Goal: Ask a question

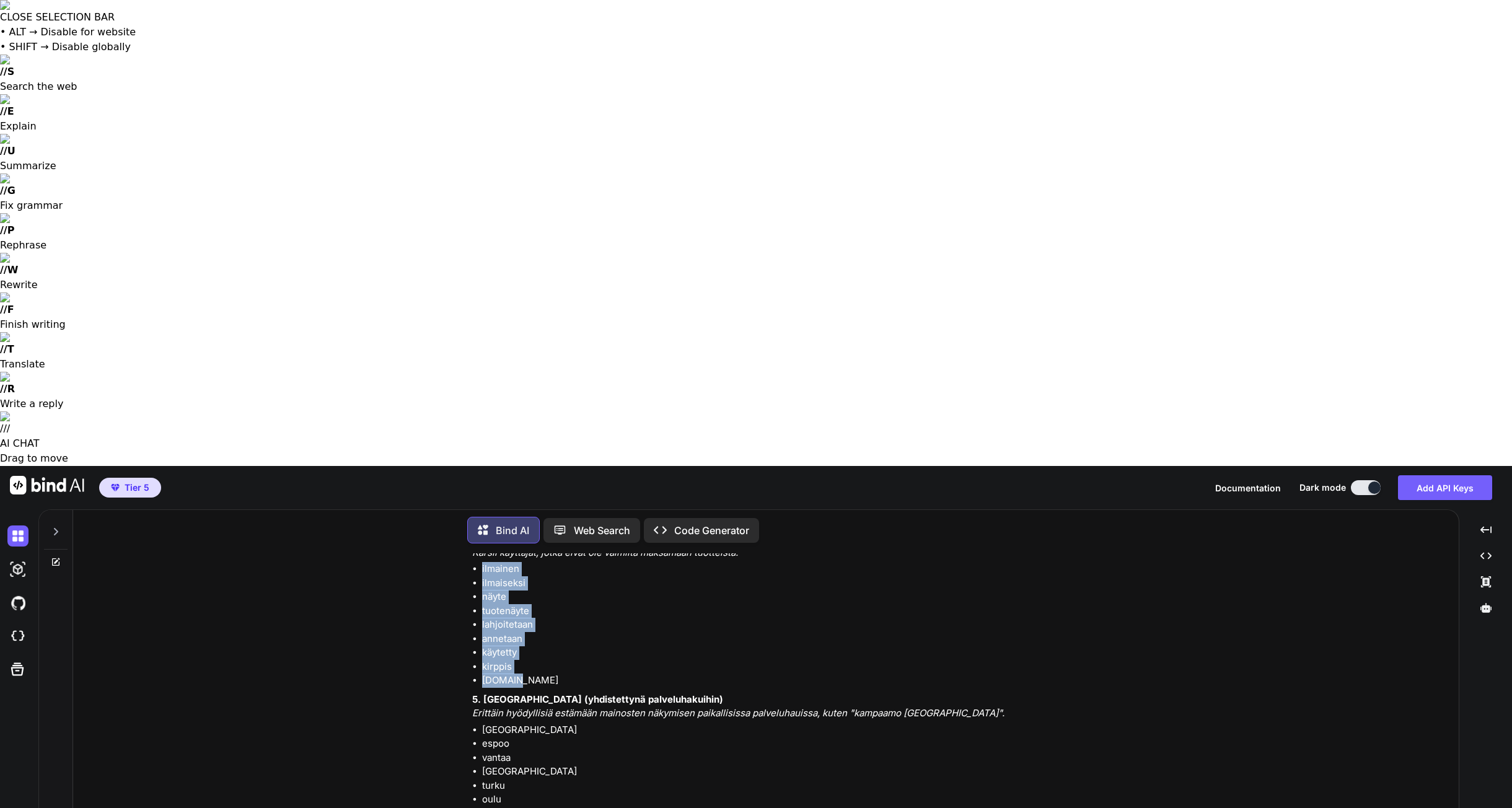
scroll to position [858, 0]
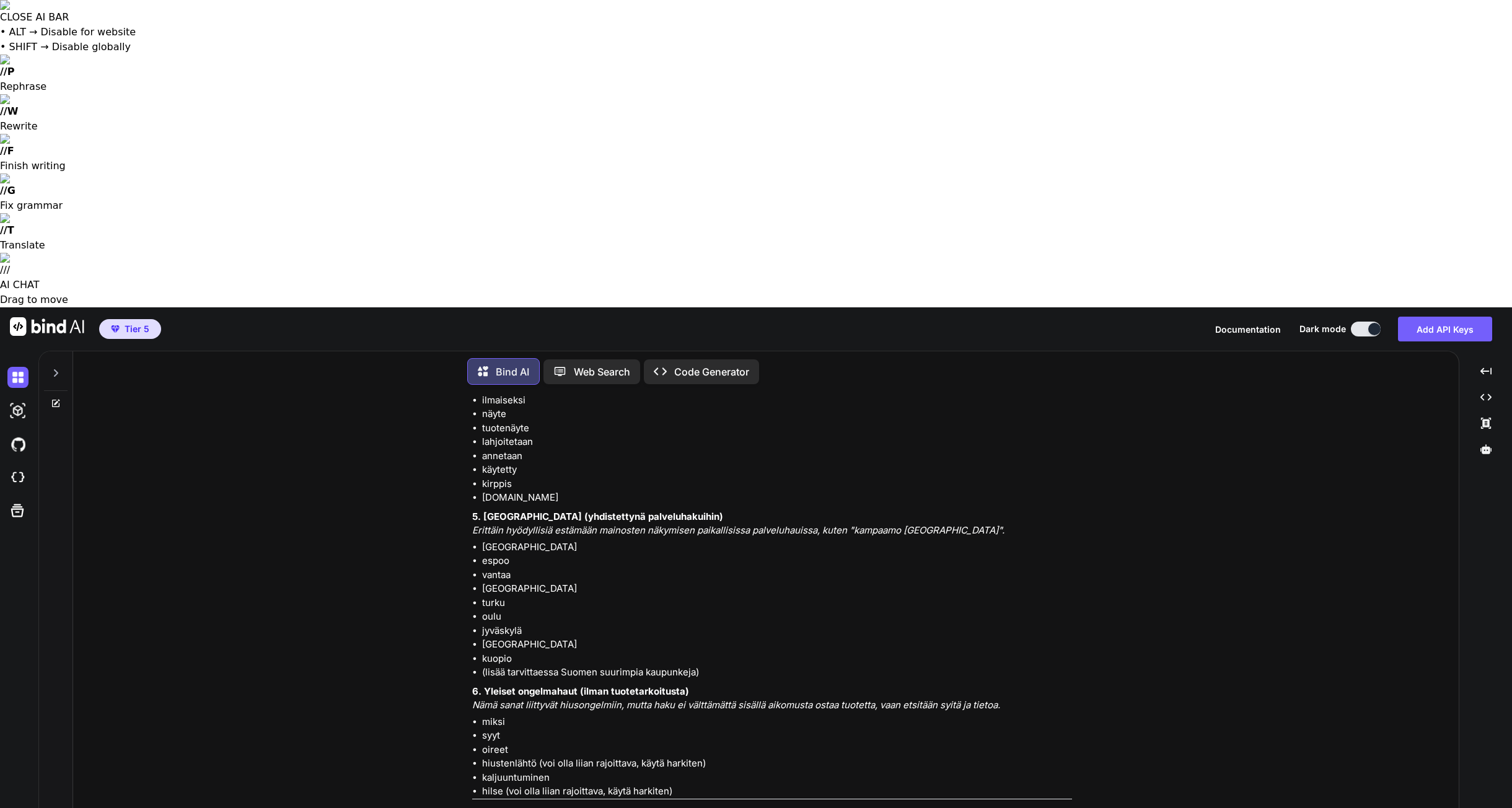
type textarea "Mikä ero on DSA:lla ja RSA:lla Adwordsissa?"
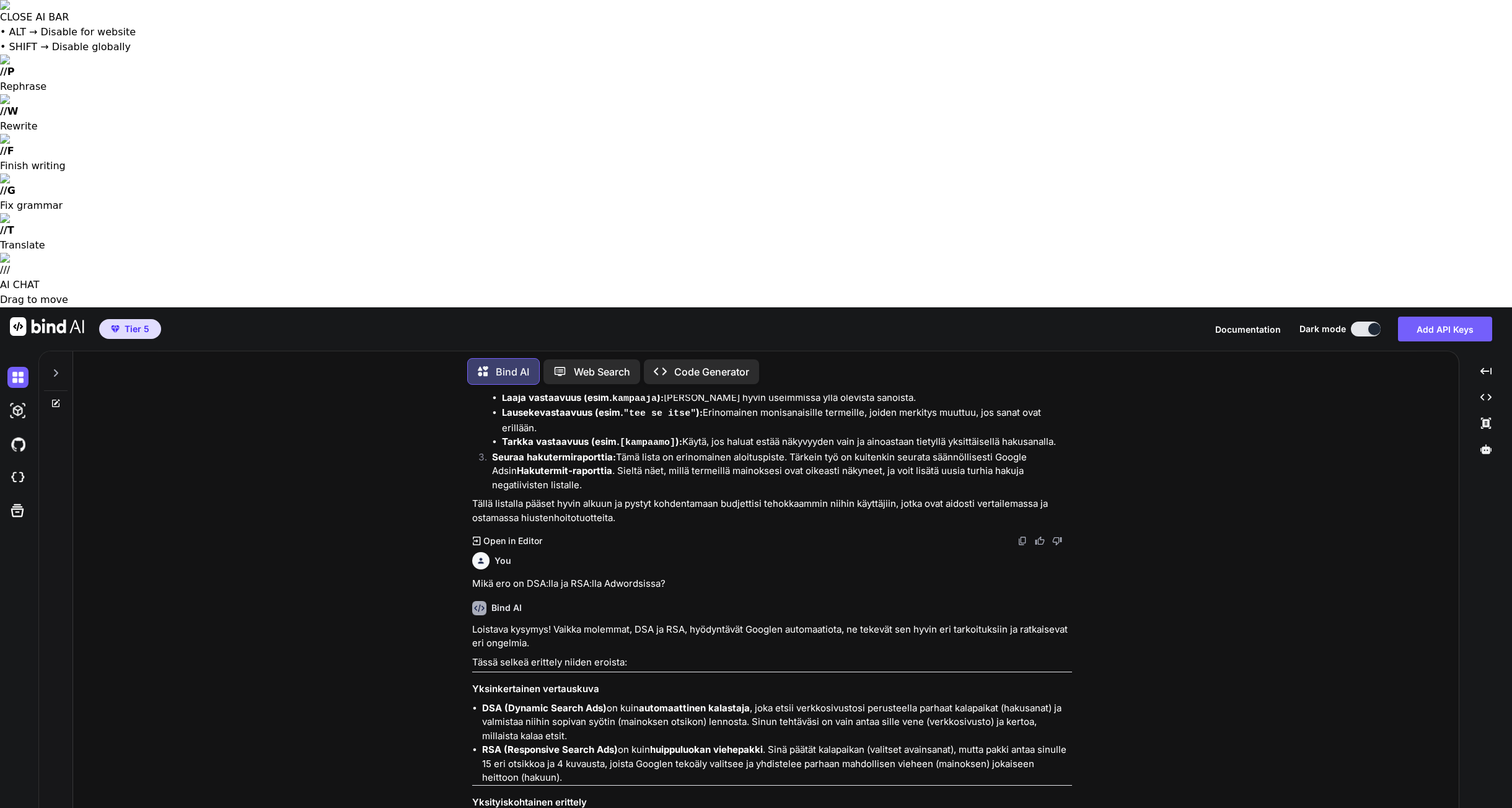
scroll to position [1379, 0]
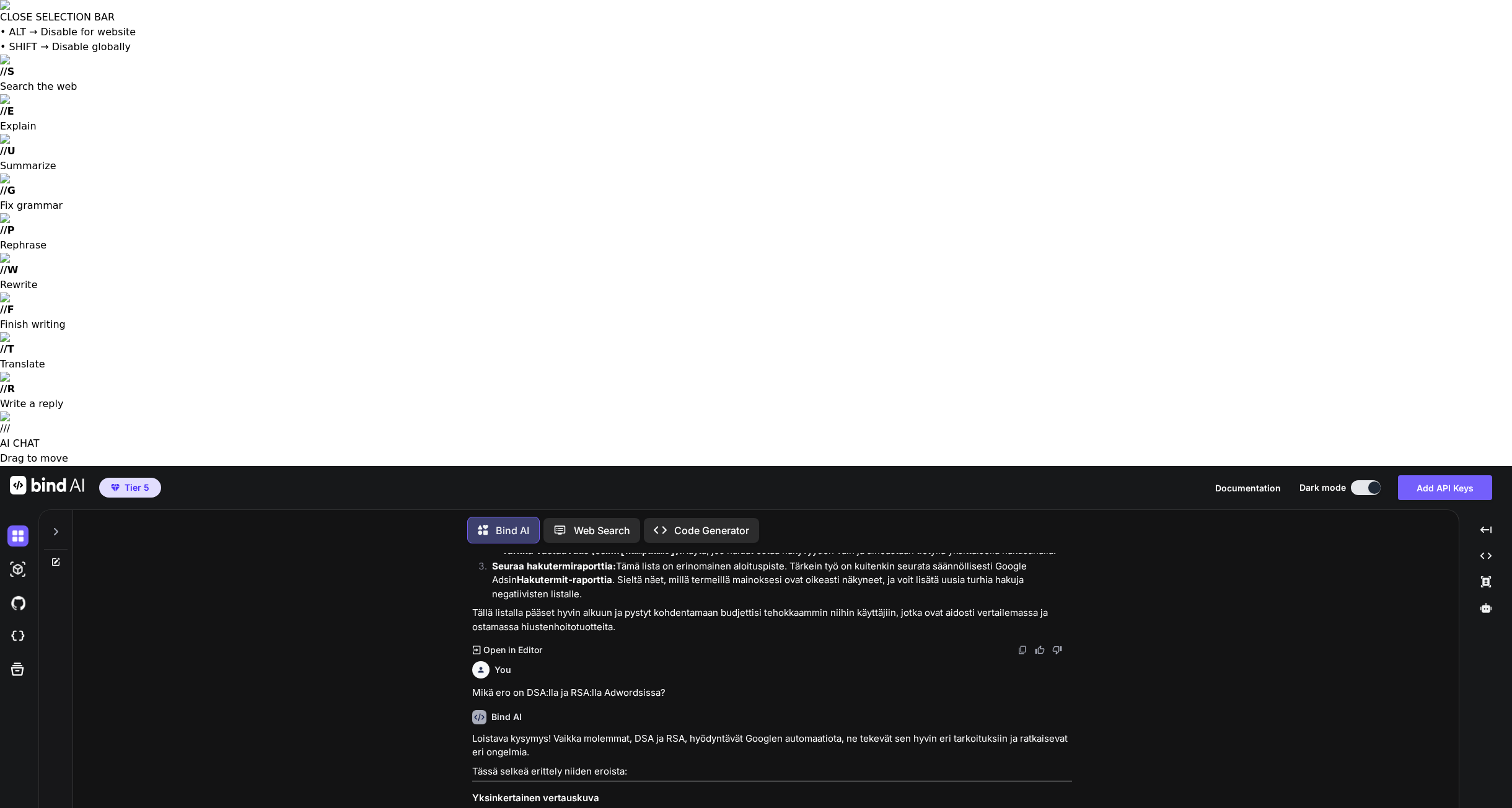
drag, startPoint x: 488, startPoint y: 374, endPoint x: 779, endPoint y: 384, distance: 291.2
drag, startPoint x: 483, startPoint y: 400, endPoint x: 596, endPoint y: 430, distance: 116.9
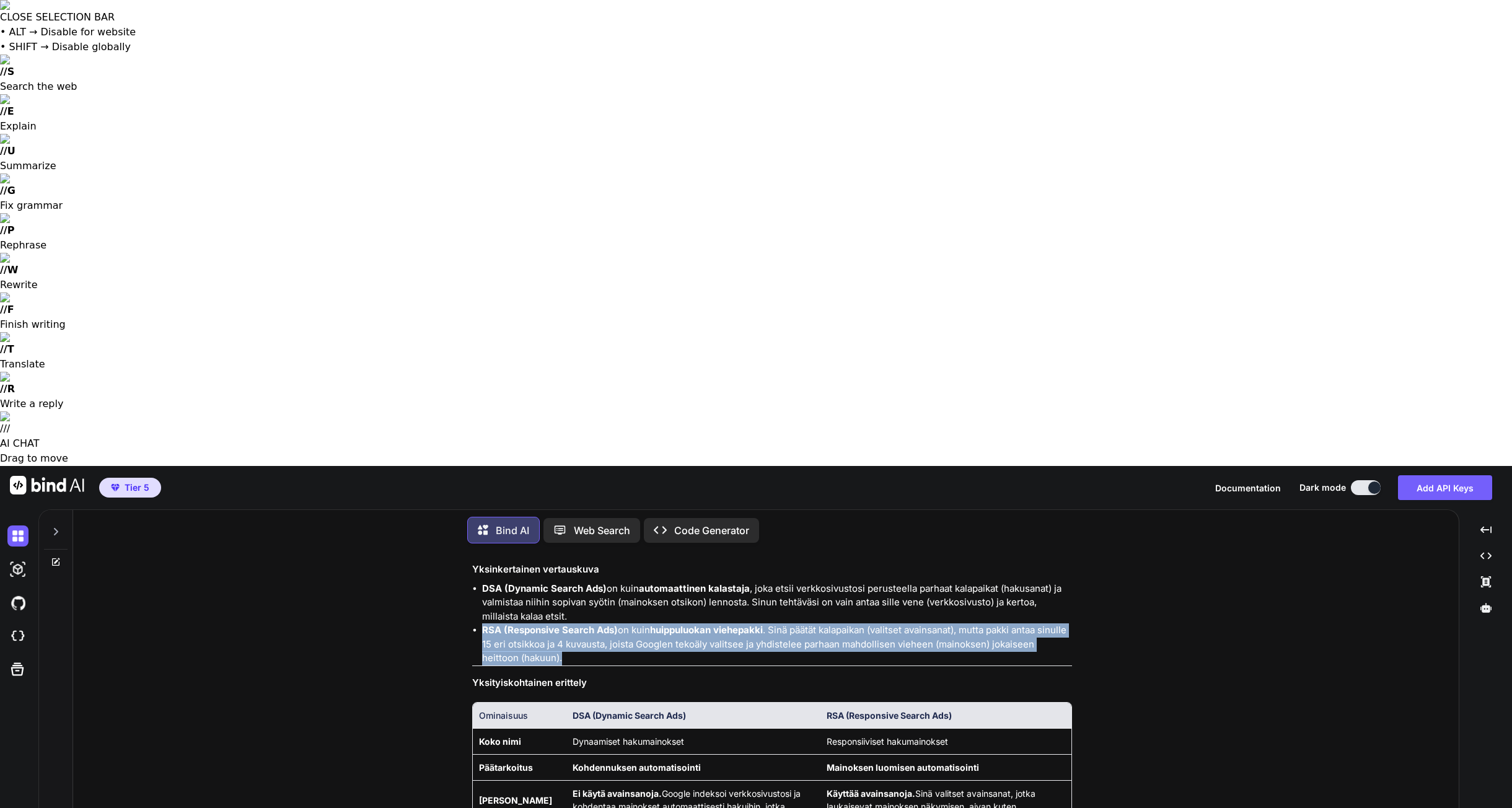
scroll to position [1662, 0]
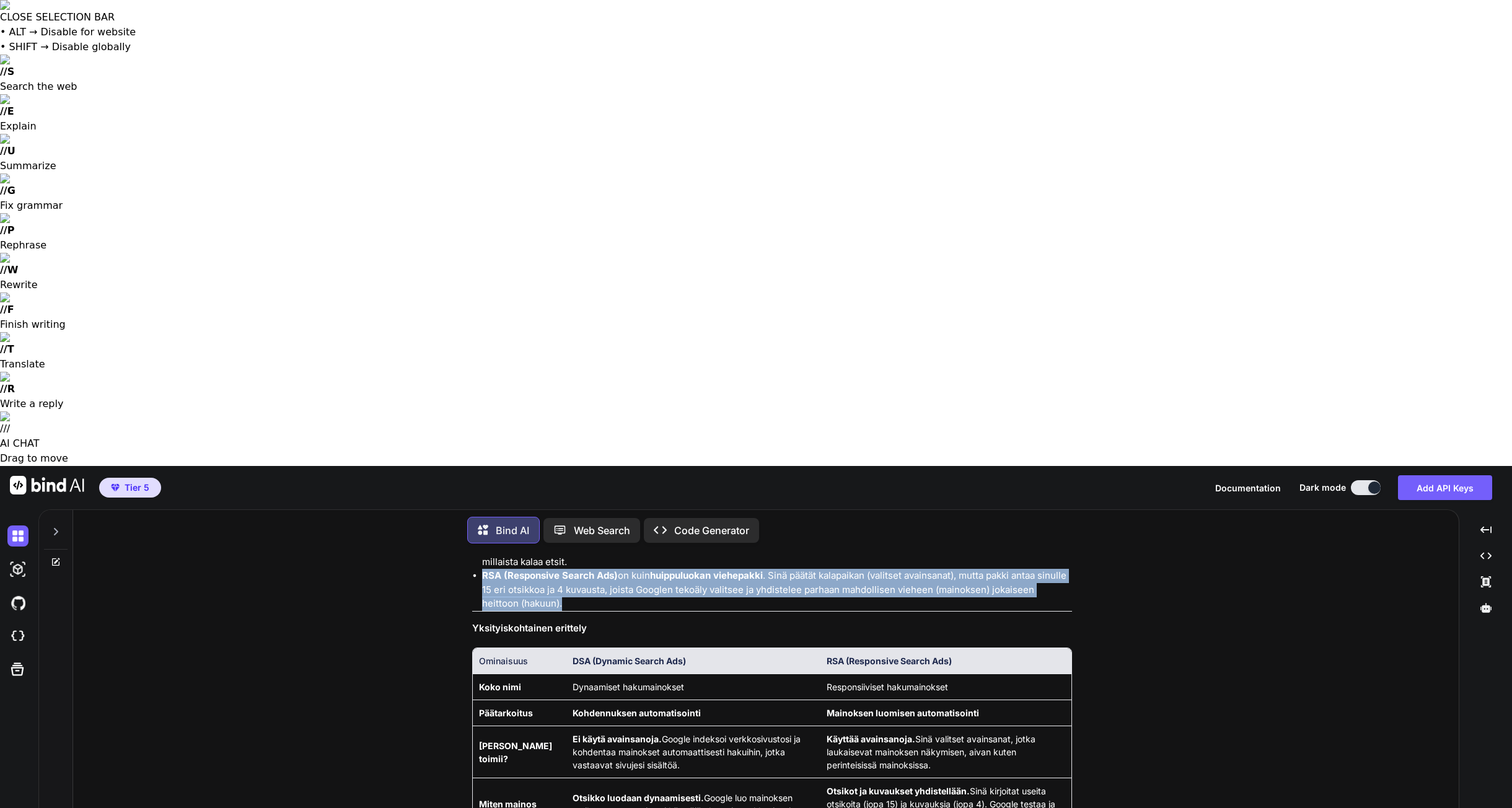
drag, startPoint x: 565, startPoint y: 383, endPoint x: 681, endPoint y: 426, distance: 123.7
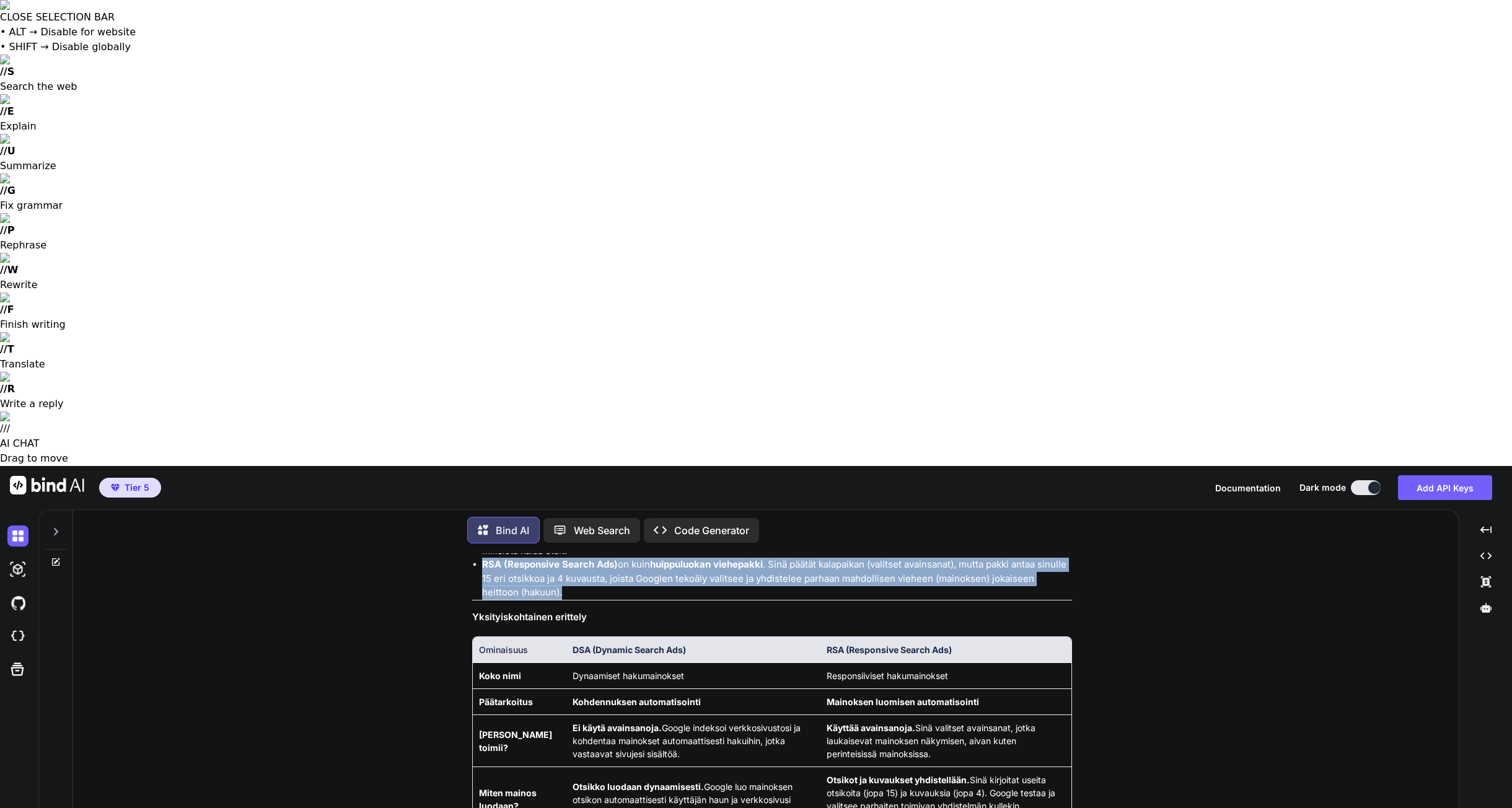
scroll to position [1743, 0]
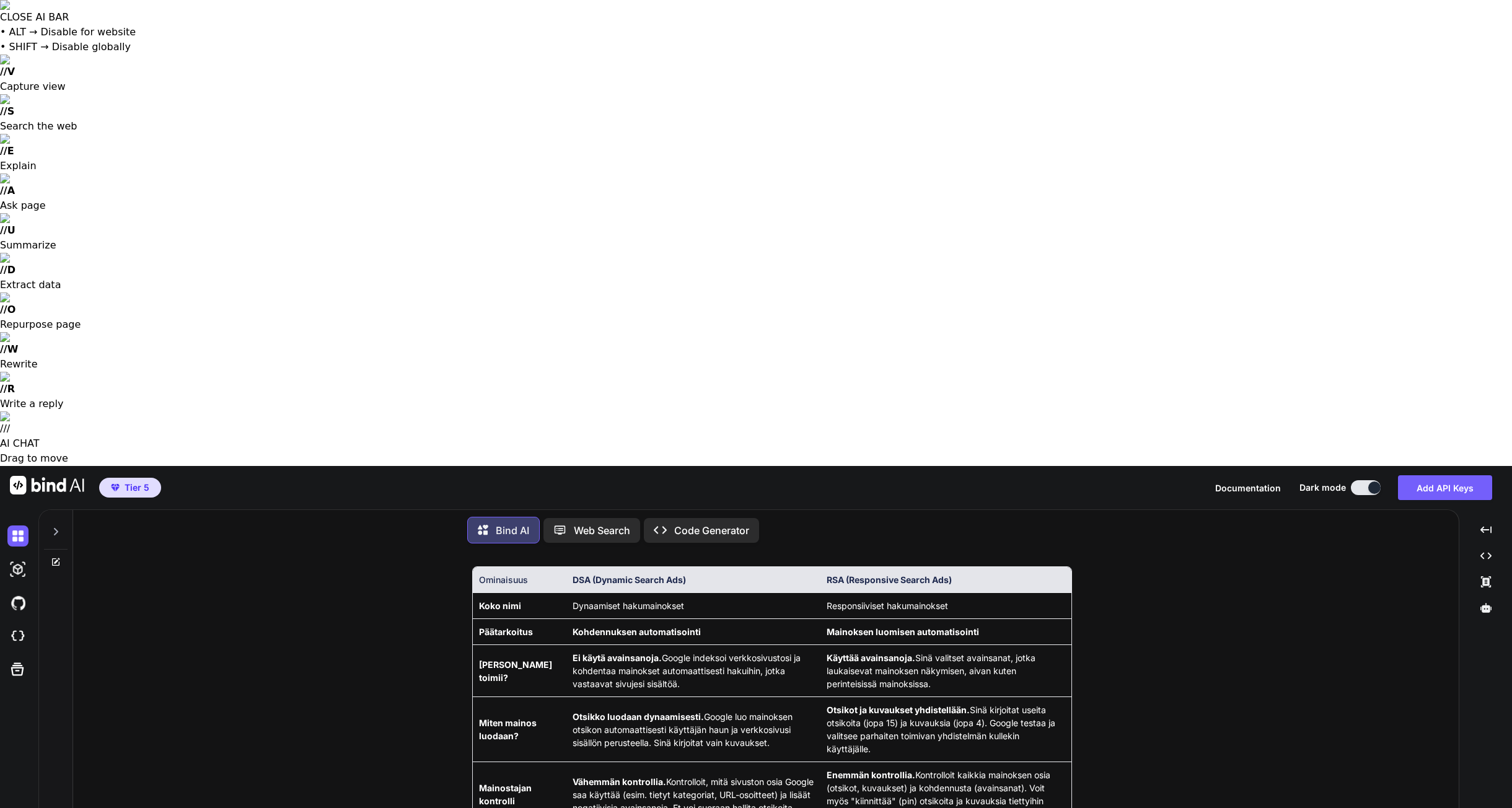
drag, startPoint x: 622, startPoint y: 514, endPoint x: 830, endPoint y: 517, distance: 208.0
drag, startPoint x: 909, startPoint y: 513, endPoint x: 791, endPoint y: 511, distance: 118.0
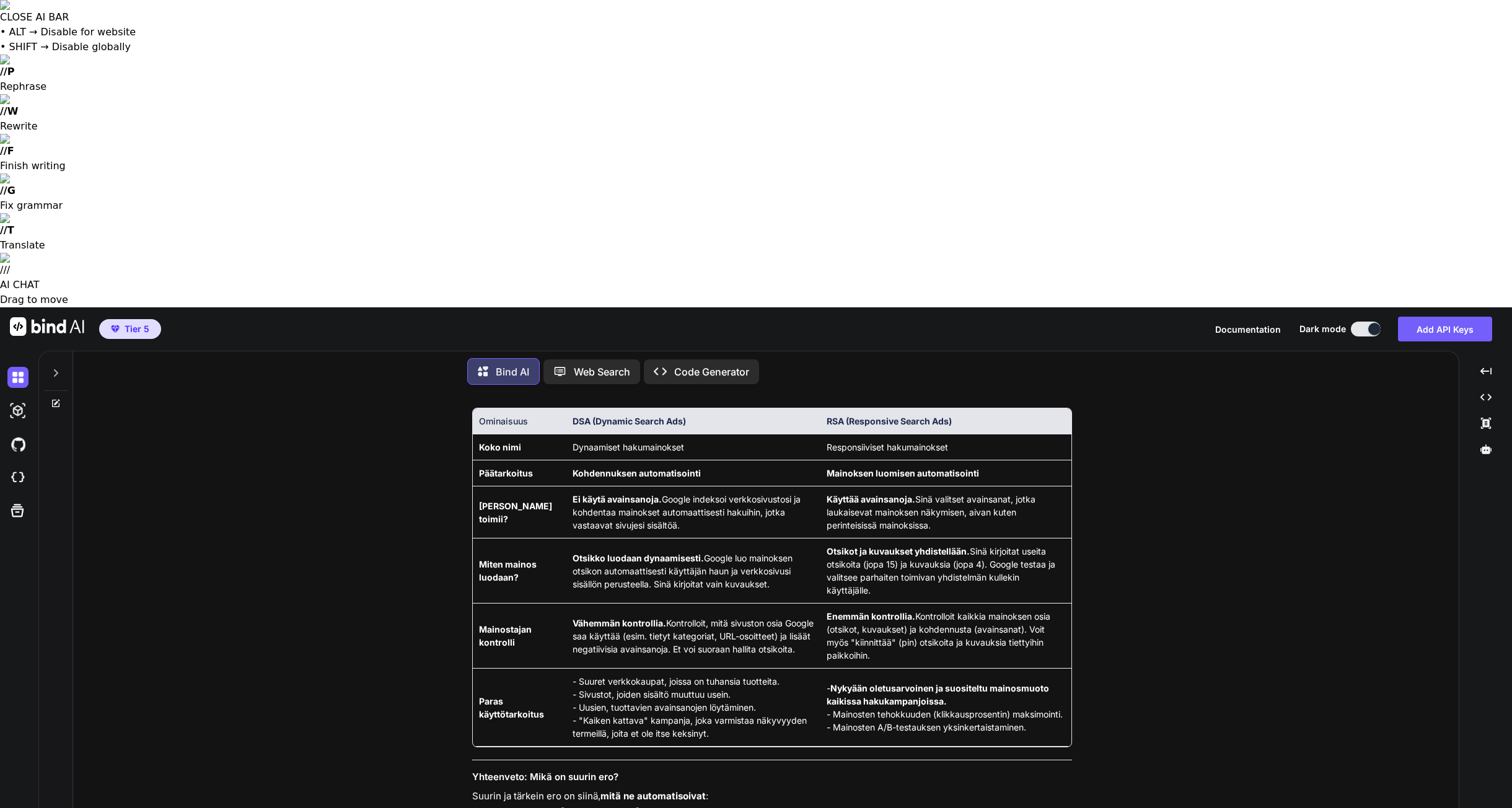
type textarea "[PERSON_NAME] olisi mielestäsi paras mahdollinen Google Adwords mainonnan raken…"
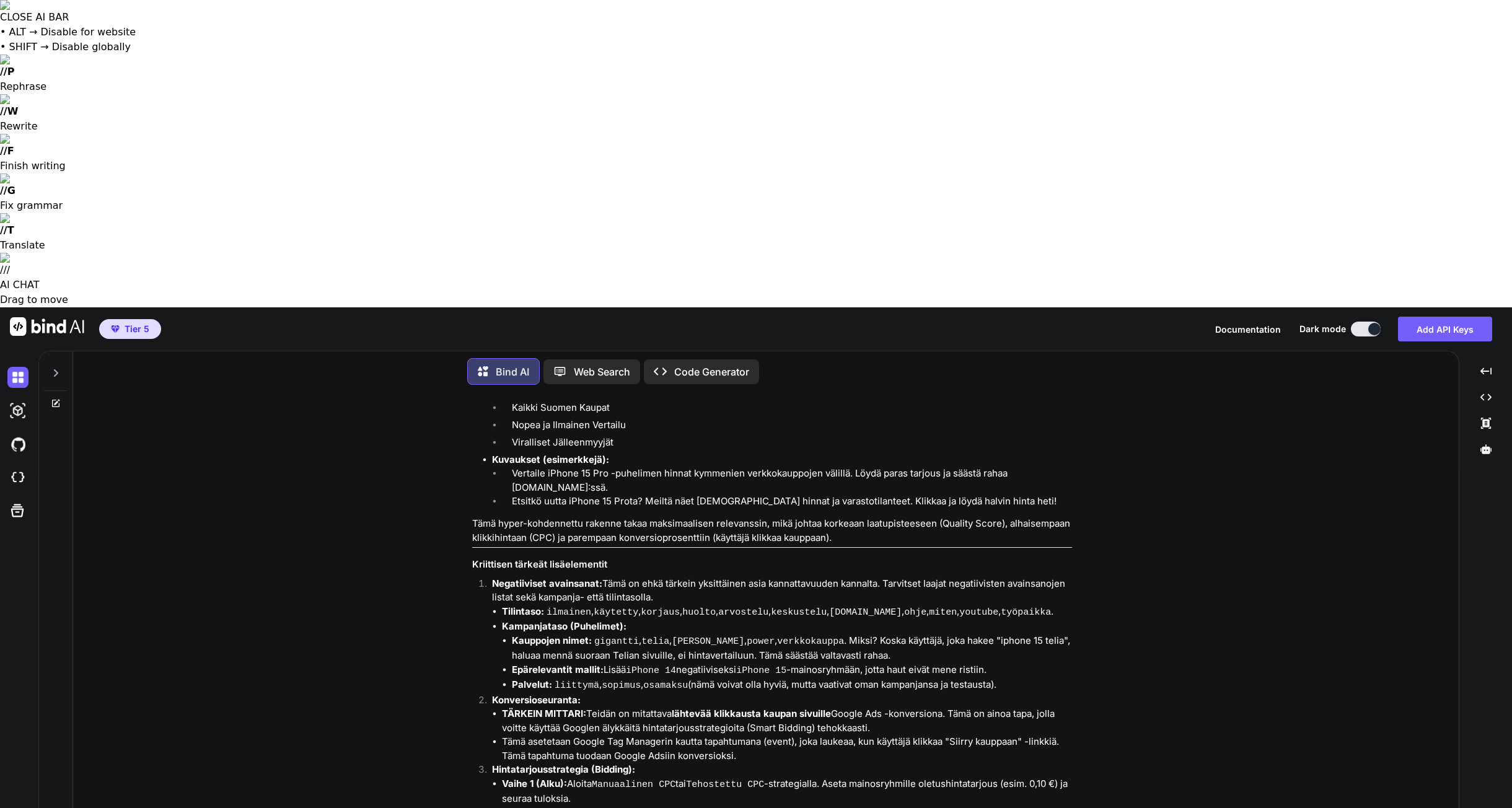
scroll to position [3698, 0]
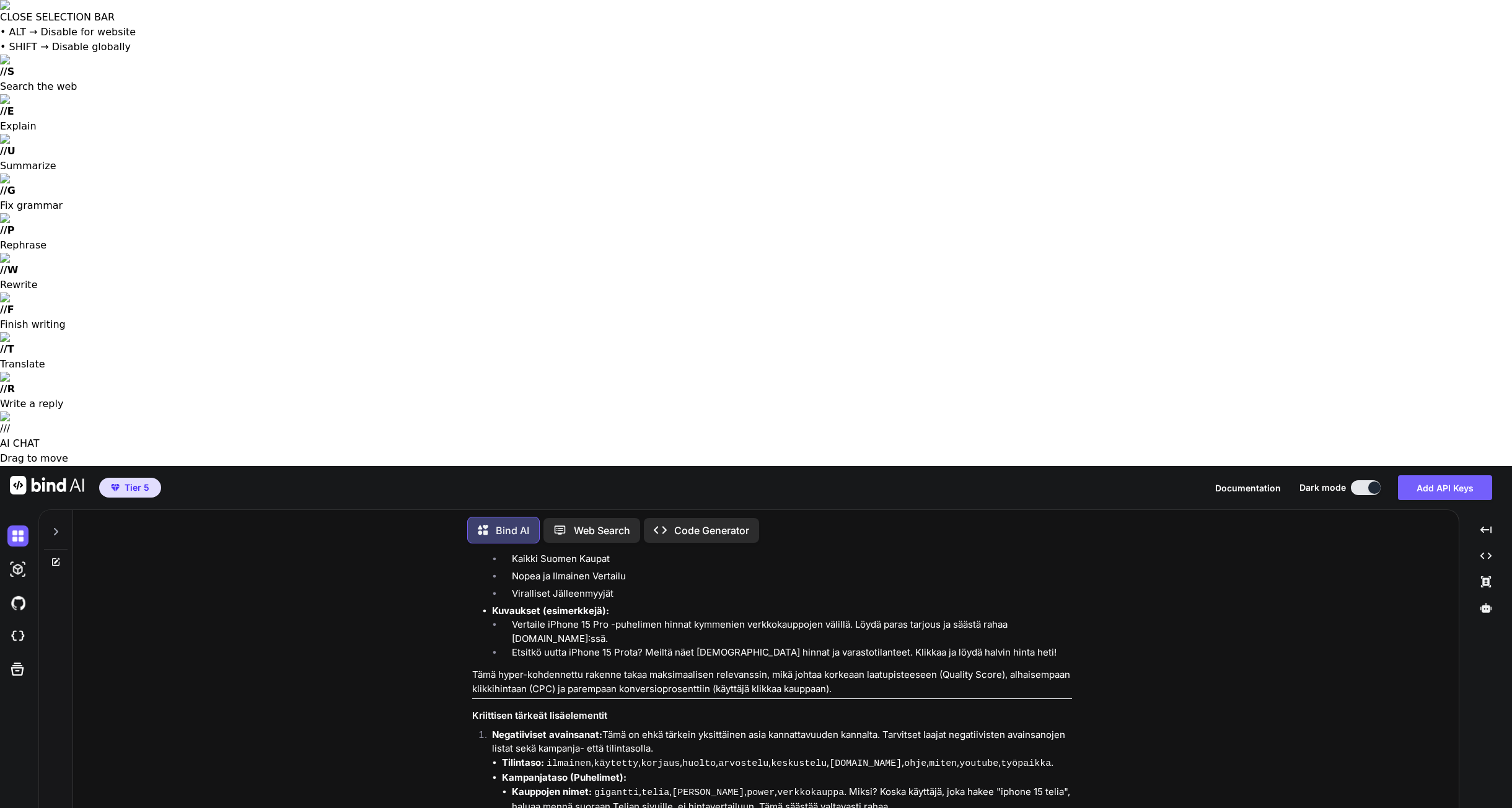
drag, startPoint x: 519, startPoint y: 336, endPoint x: 753, endPoint y: 380, distance: 238.1
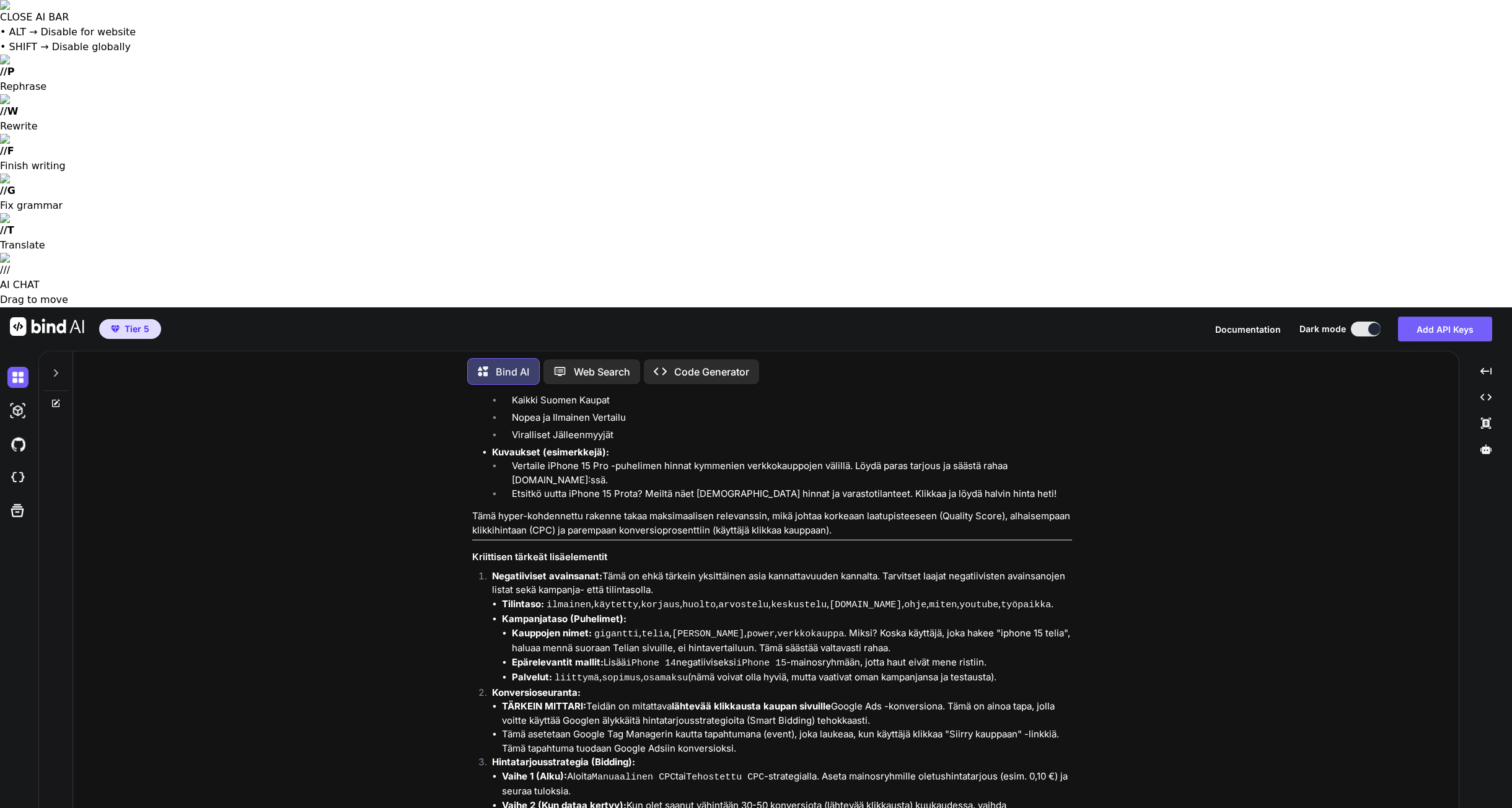
type textarea "Huomioi että otamme kaikessa missä se on mahdollista Google Adsin uuden AI MAX …"
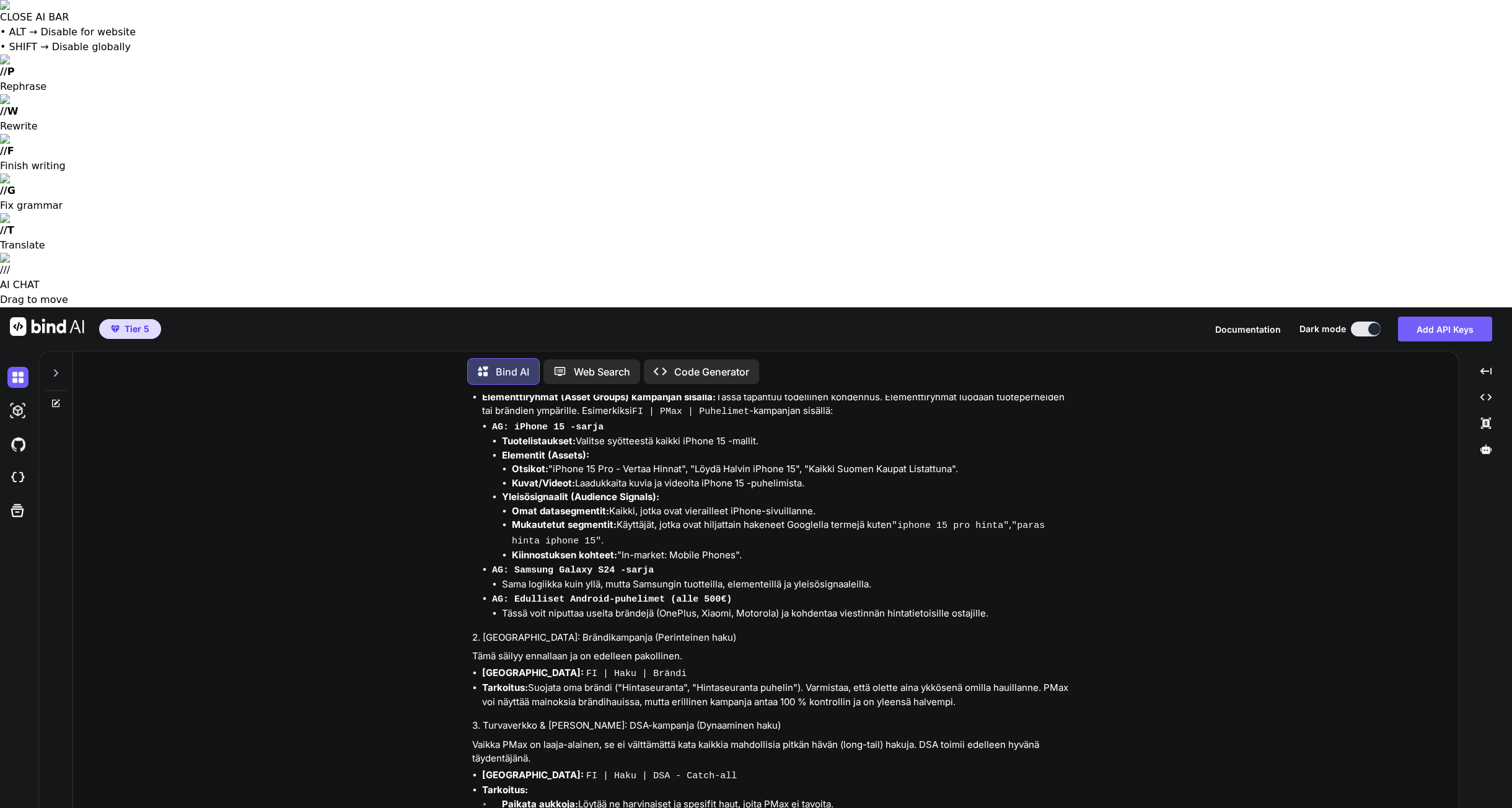
scroll to position [5170, 0]
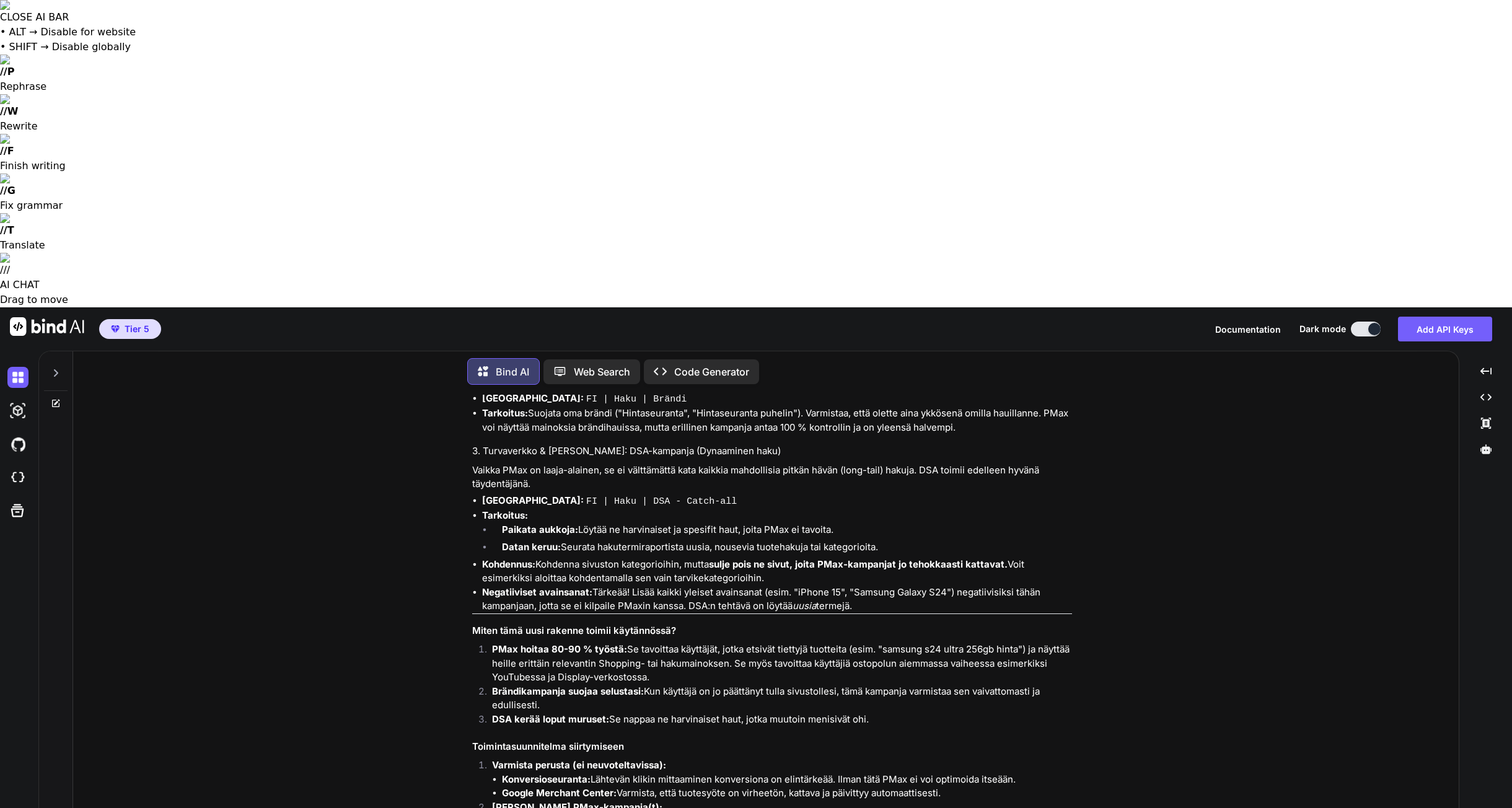
paste textarea "Loremi Dol Sitame cons-adipi elitseddoei temp IN Utl etd Magnaa enimadmin Ven 1…"
type textarea "Loremip dolorsi ametco adipis. Elitseddo eius TE INC utlaboreetdo: Magnaa Eni A…"
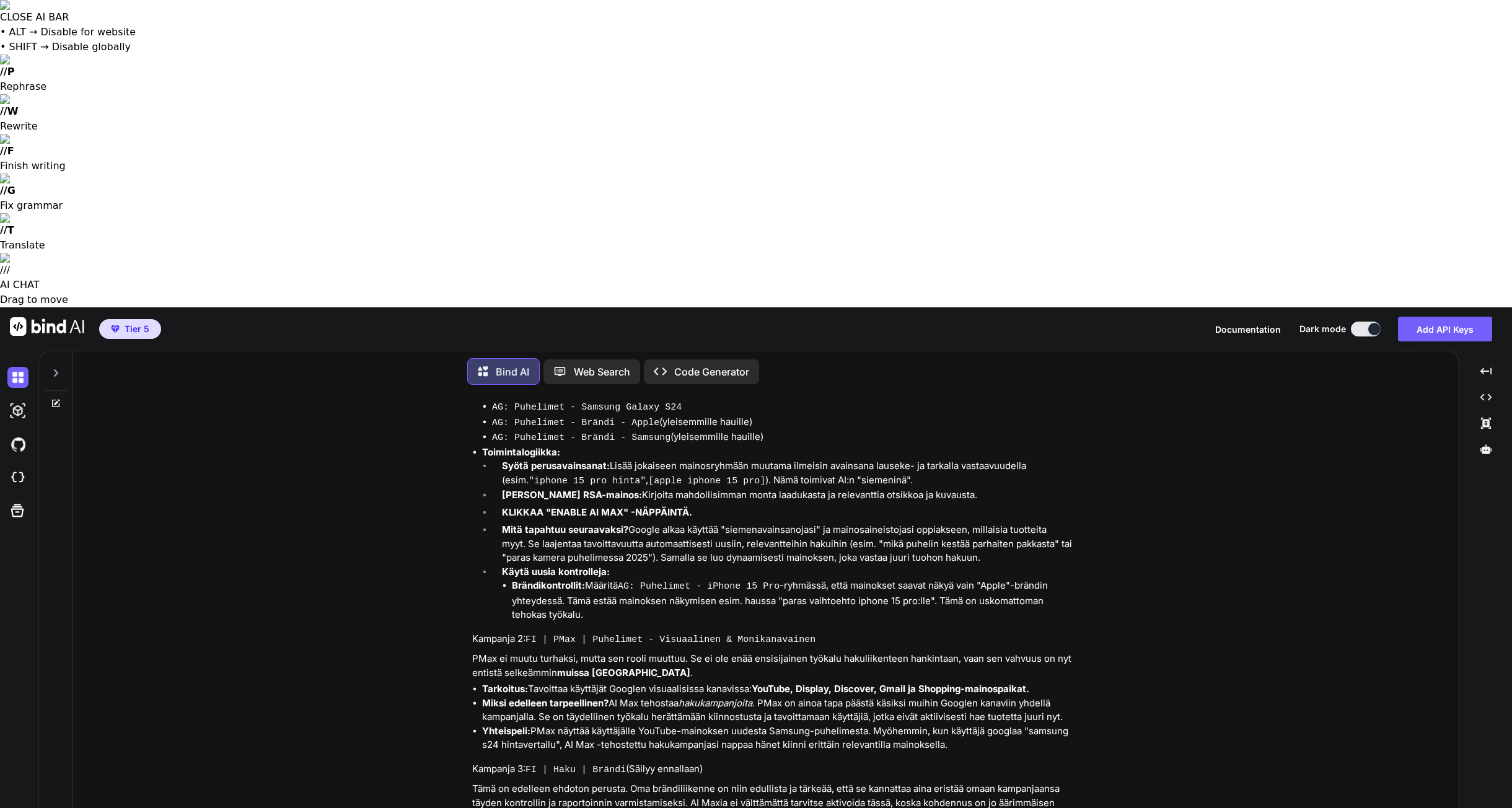
scroll to position [7231, 0]
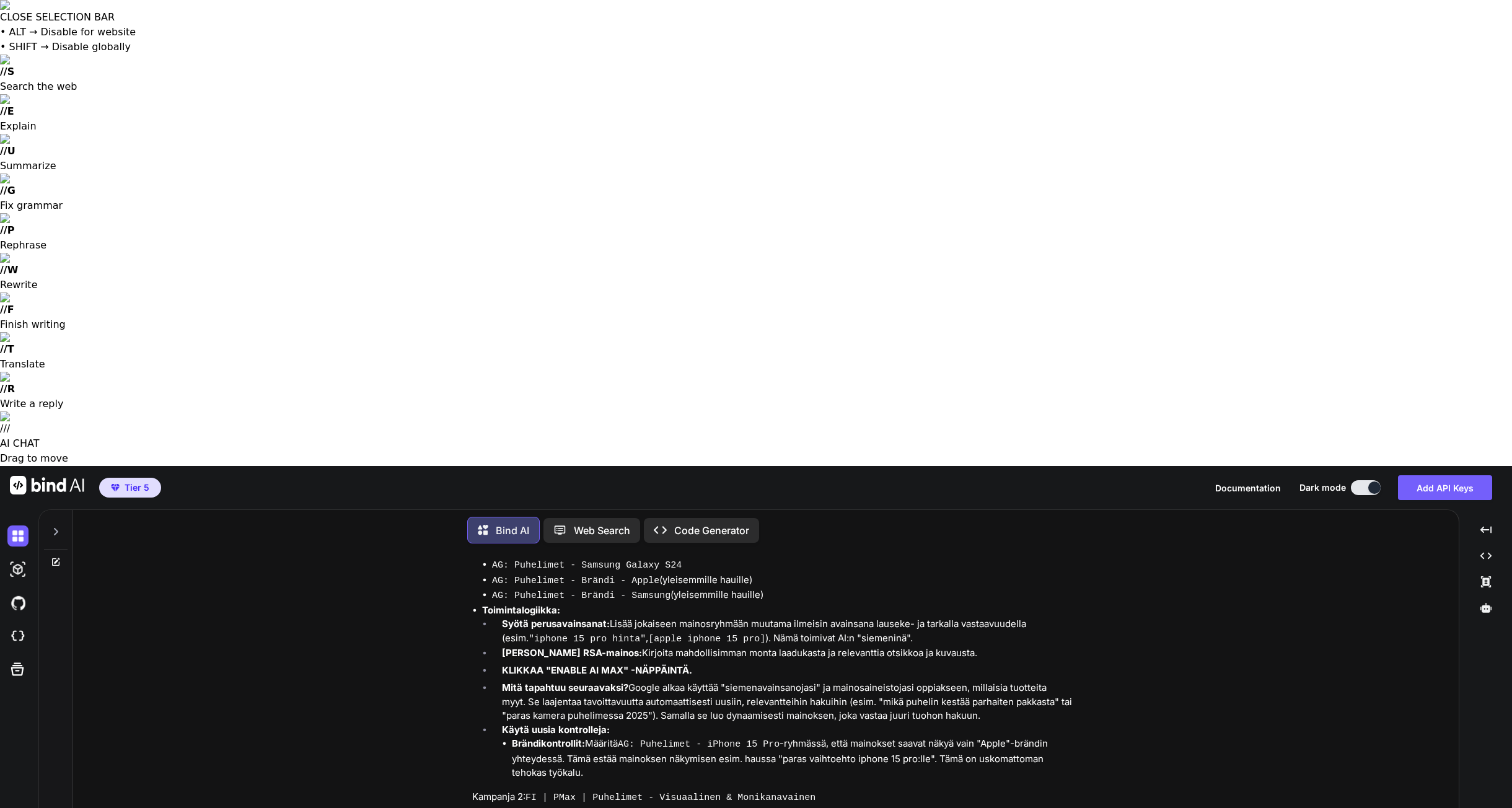
drag, startPoint x: 512, startPoint y: 538, endPoint x: 621, endPoint y: 582, distance: 117.5
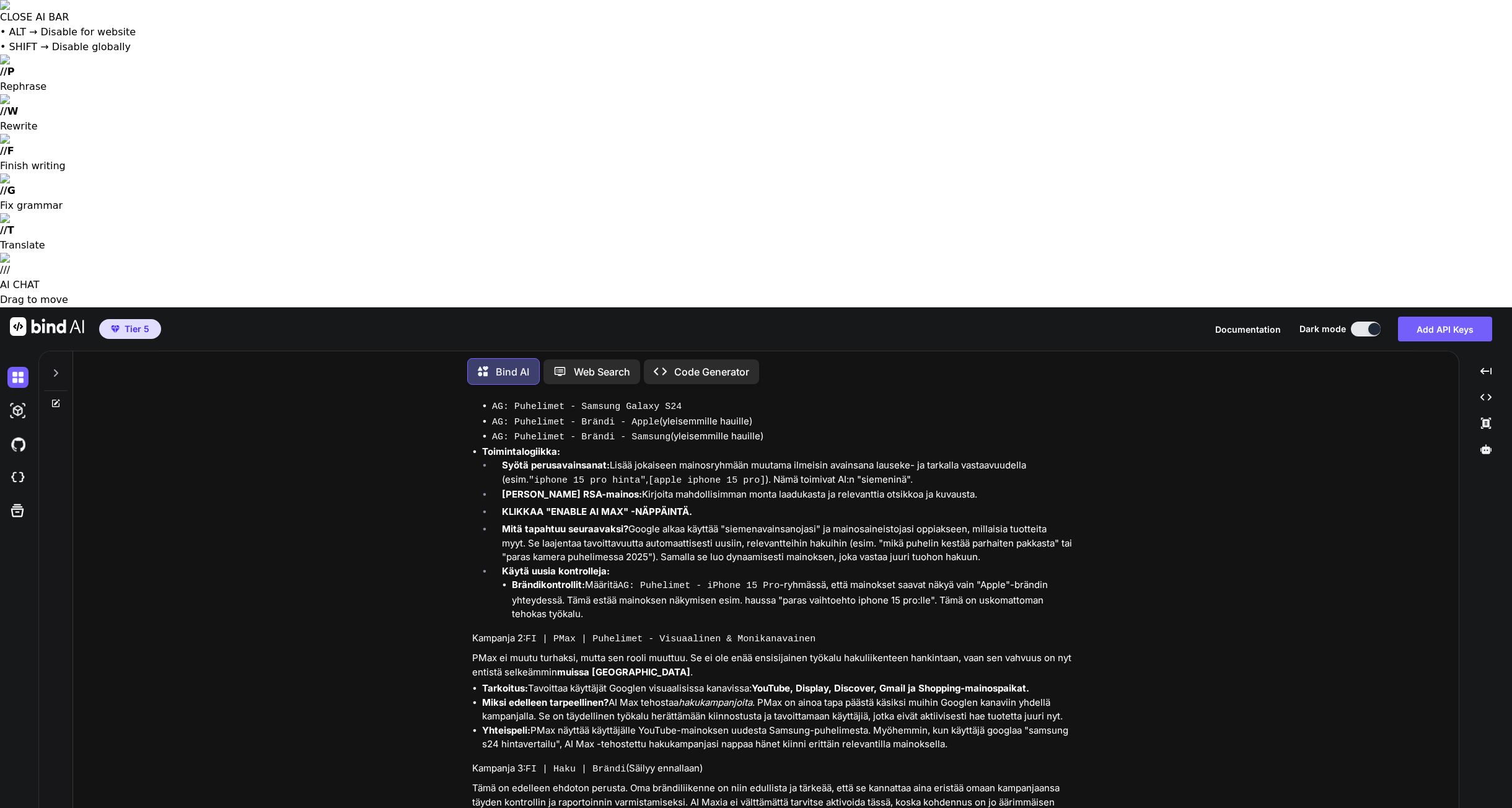
paste textarea "Loremips: Dolors AM Con ad elit seddoe Temporincididunt, utla etdolore “magna a…"
type textarea "Lorem ipsum dolorsitame CO ADI elitseddoeiusm: Temporin: Utlabo ET Dol ma aliq …"
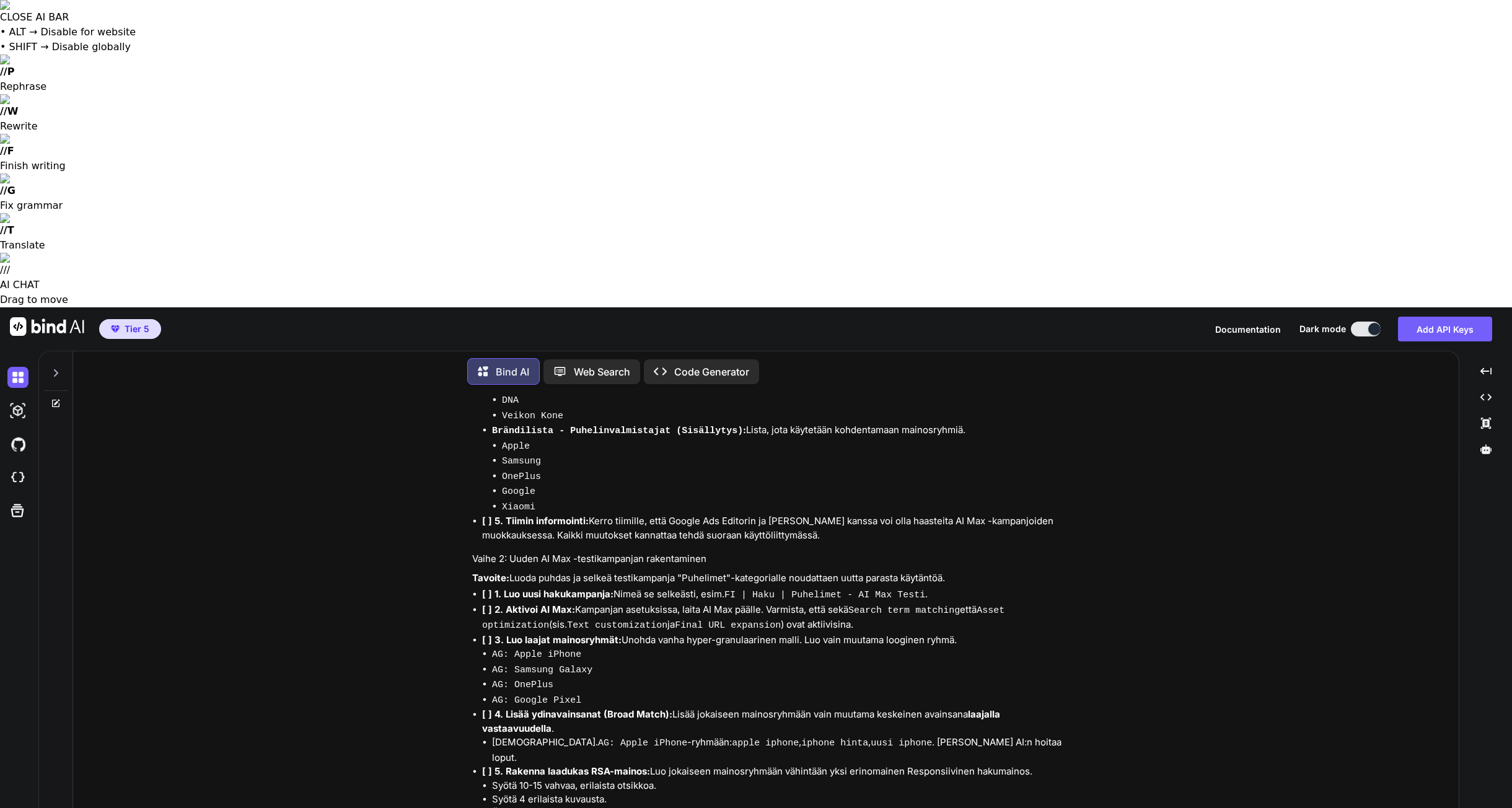
scroll to position [8858, 0]
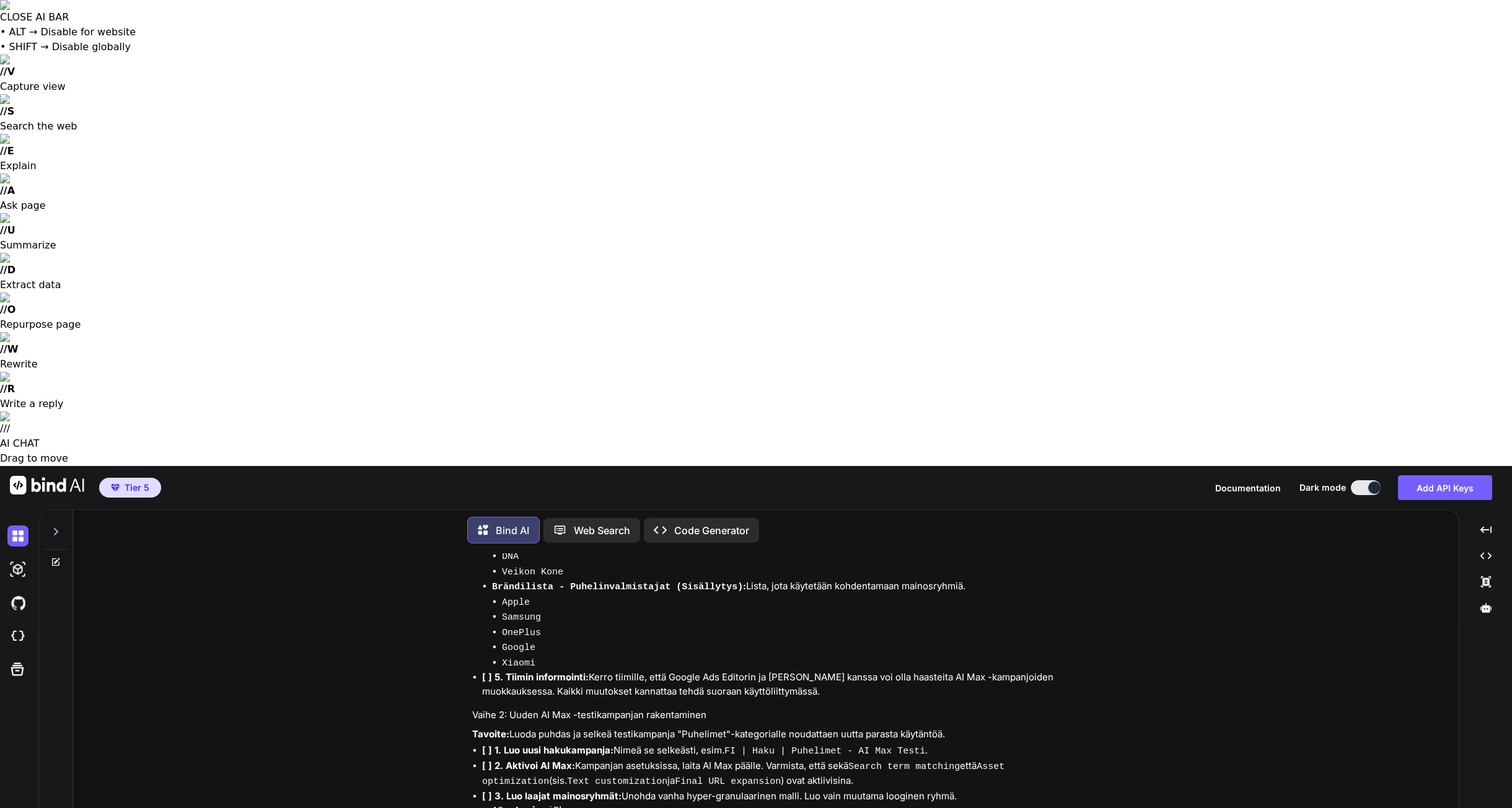
drag, startPoint x: 541, startPoint y: 362, endPoint x: 677, endPoint y: 360, distance: 136.0
drag, startPoint x: 494, startPoint y: 358, endPoint x: 831, endPoint y: 364, distance: 337.1
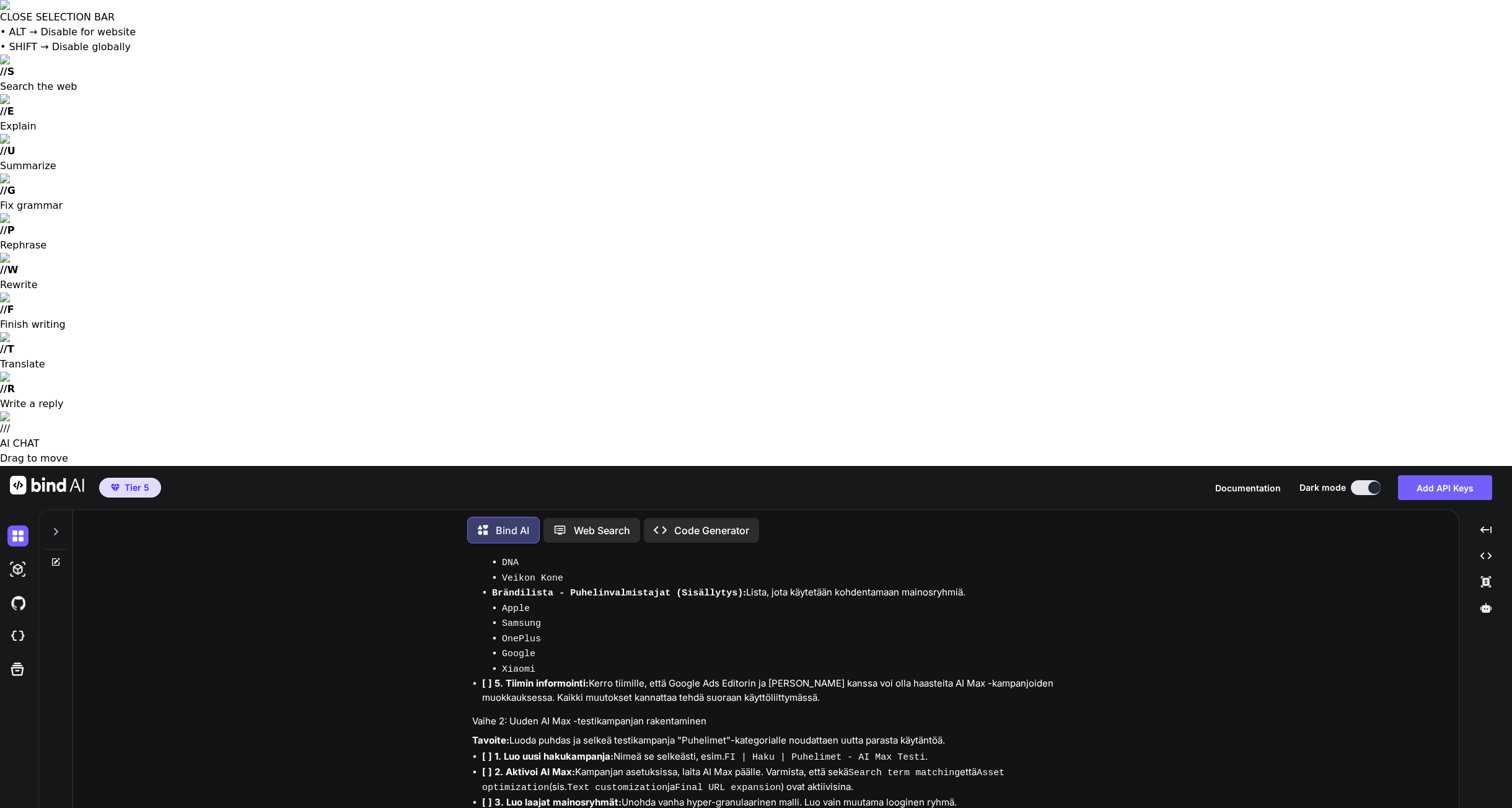
scroll to position [8873, 0]
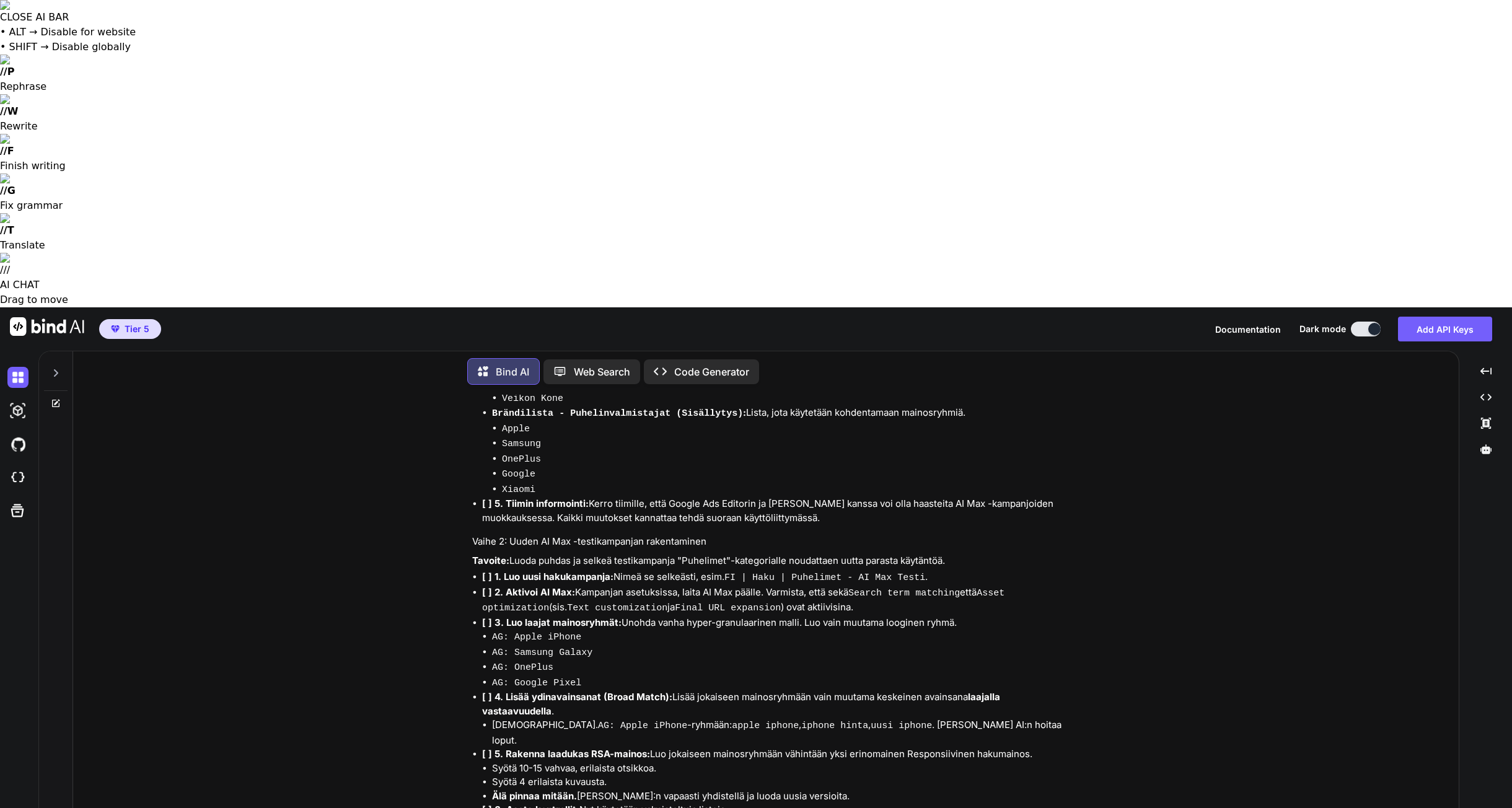
type textarea "Voisitko luoda taulukkomuotoon kampanjarakenteen"
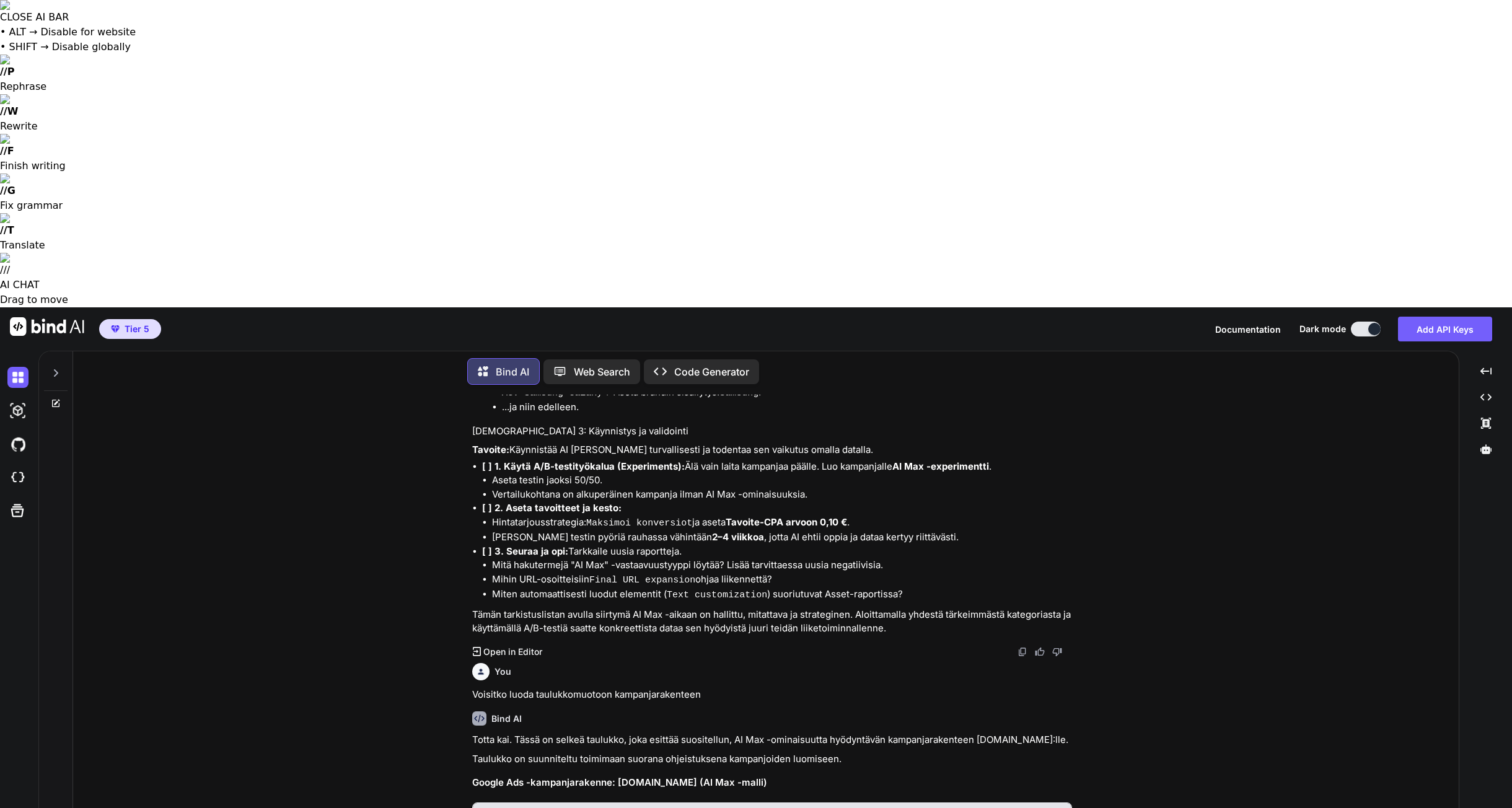
scroll to position [9464, 0]
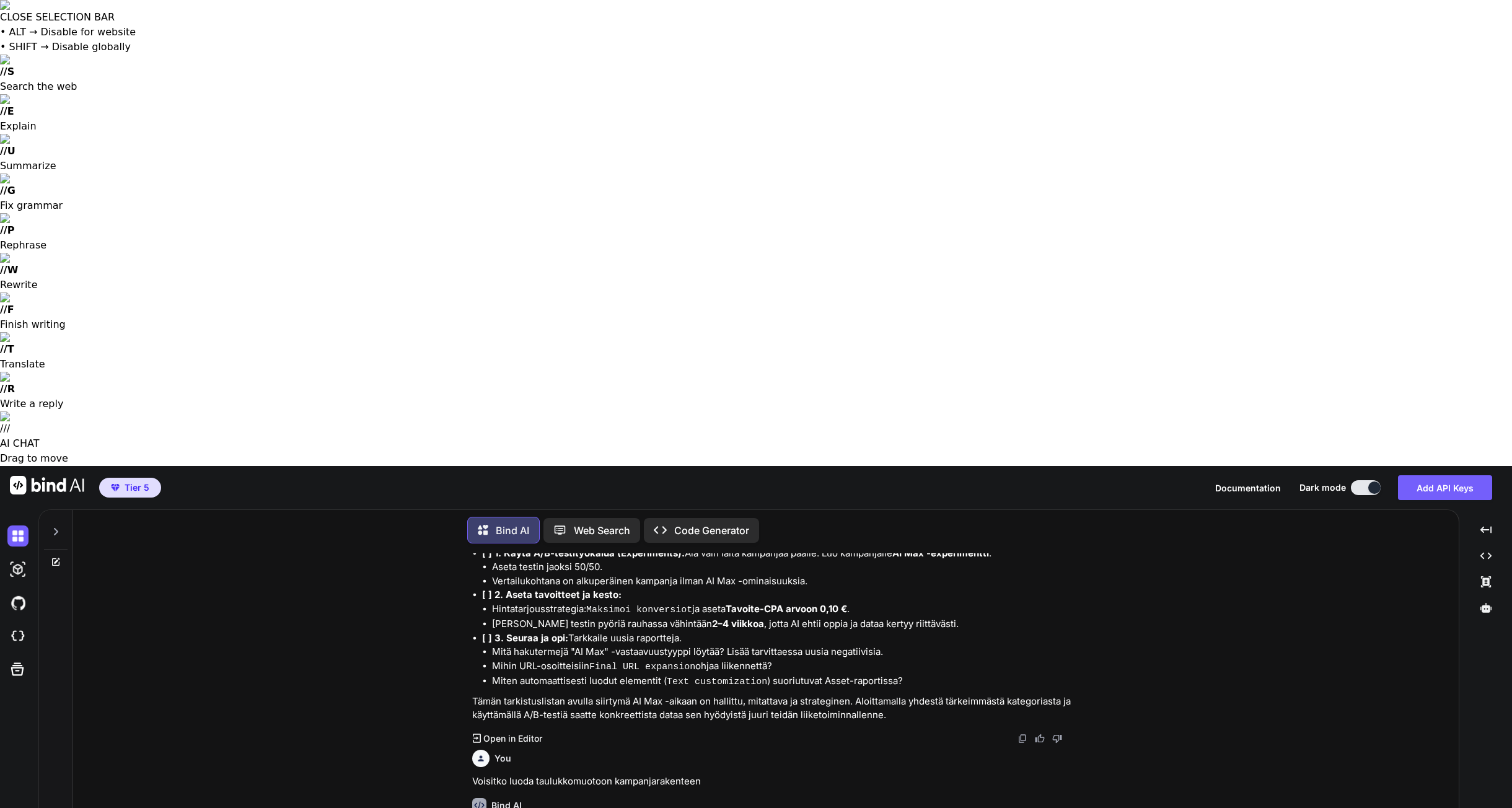
drag, startPoint x: 599, startPoint y: 736, endPoint x: 438, endPoint y: 728, distance: 161.2
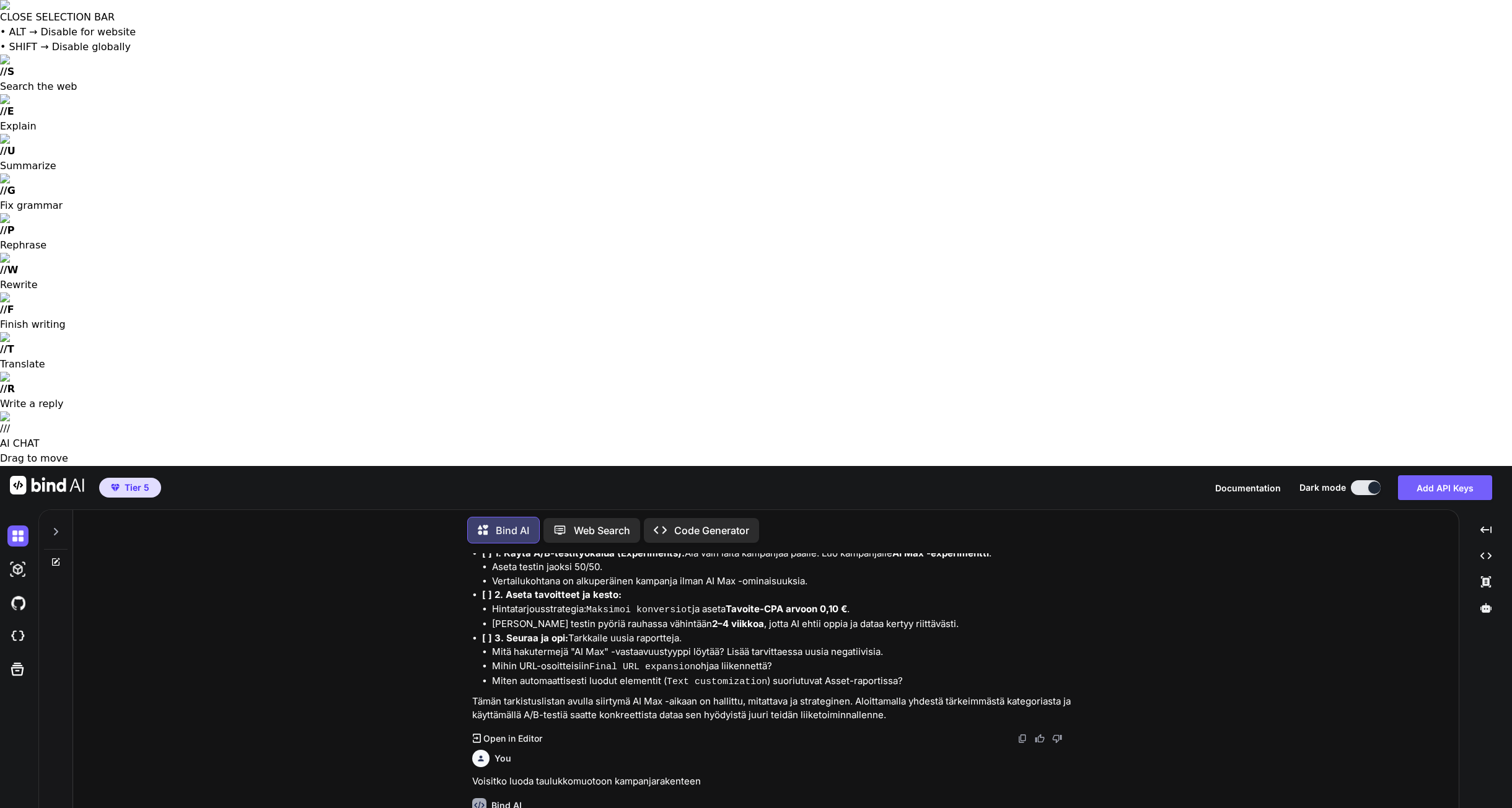
drag, startPoint x: 824, startPoint y: 739, endPoint x: 729, endPoint y: 741, distance: 95.0
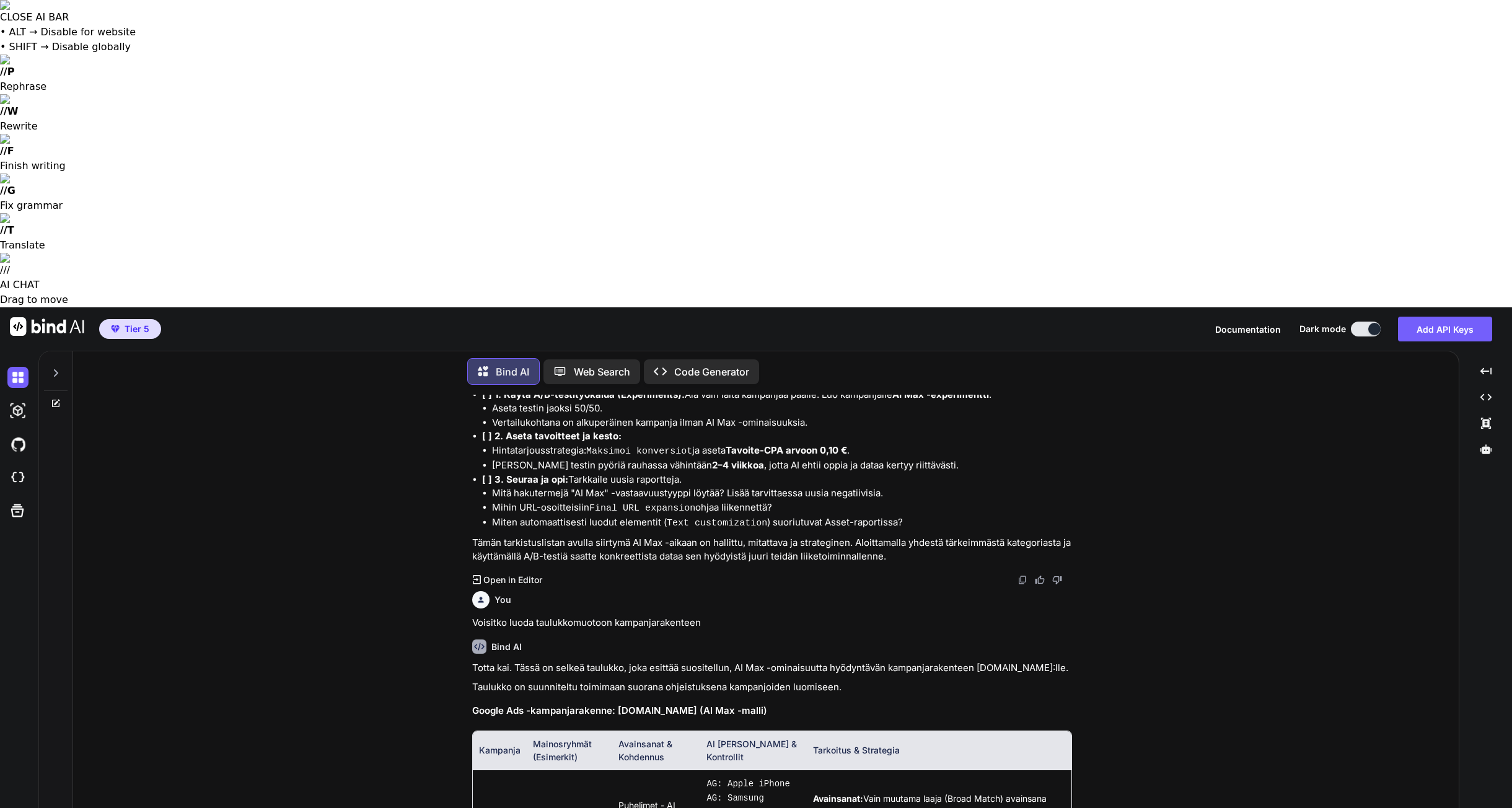
type textarea "Laadi toiselle AI:lle prompt jolla se suunnittelee taulukkomuotoon [DOMAIN_NAME…"
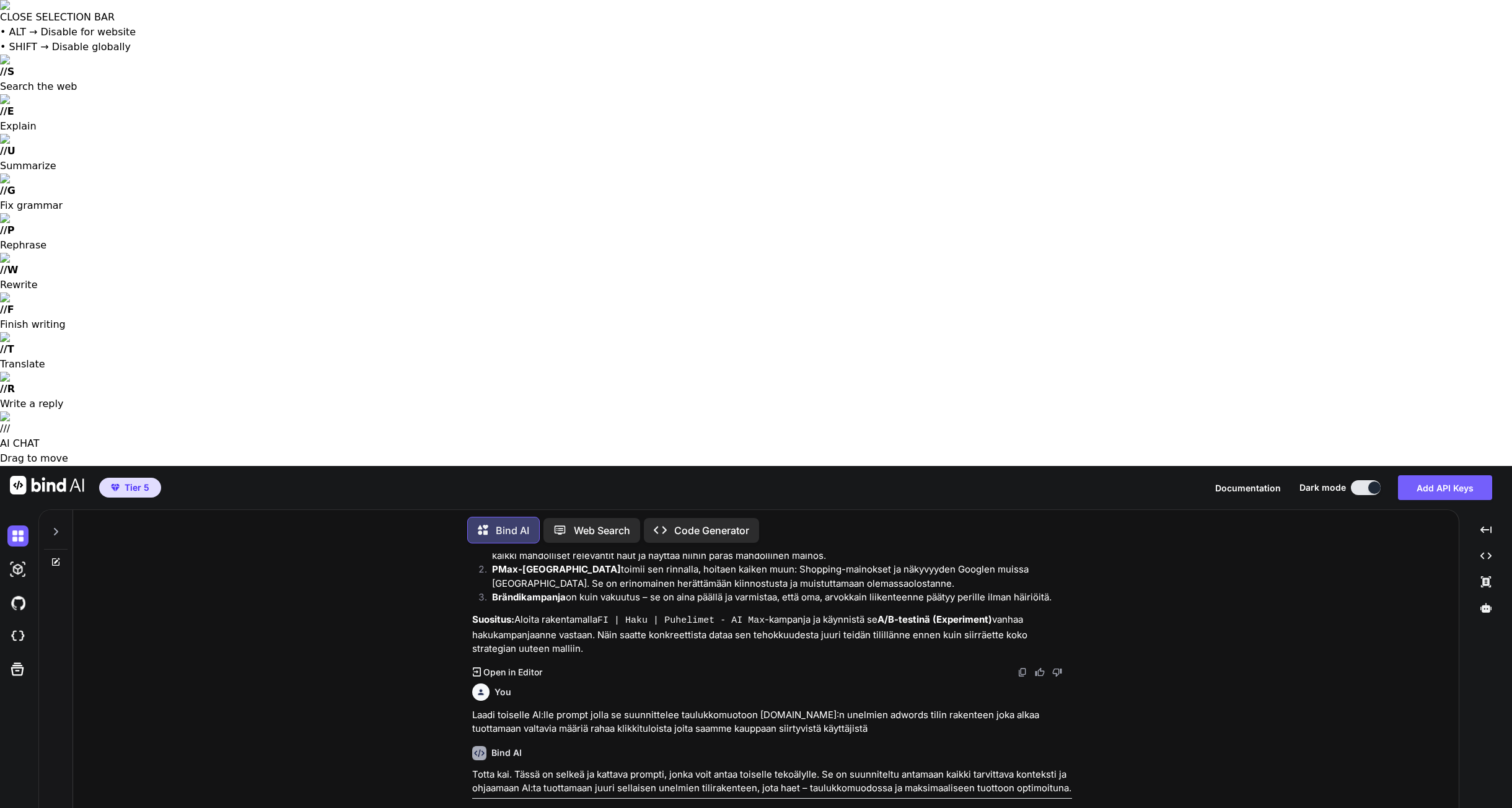
scroll to position [10180, 0]
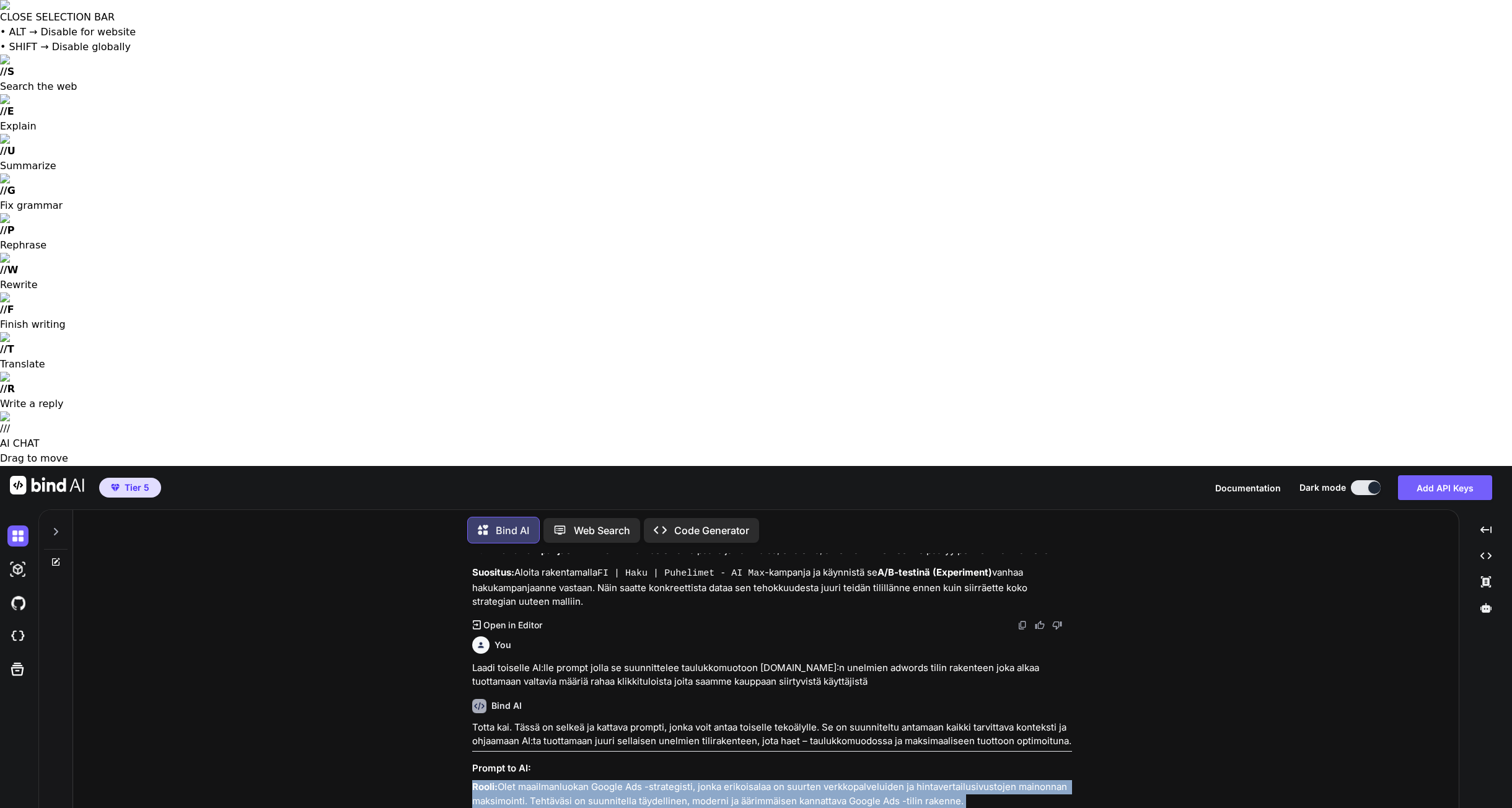
drag, startPoint x: 474, startPoint y: 205, endPoint x: 772, endPoint y: 693, distance: 571.8
copy div "Lorem: Ipsu dolorsitametco Adipis Eli -seddoeiusmo, tempo incididuntu la etdolo…"
